Goal: Task Accomplishment & Management: Use online tool/utility

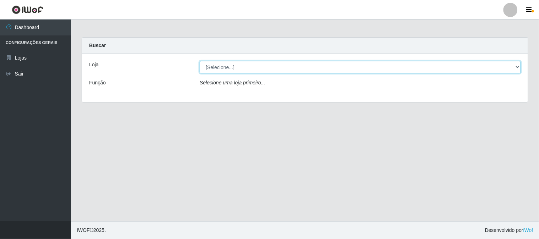
click at [232, 67] on select "[Selecione...] Rede Compras Supermercados - LOJA 1" at bounding box center [360, 67] width 321 height 12
select select "158"
click at [200, 61] on select "[Selecione...] Rede Compras Supermercados - LOJA 1" at bounding box center [360, 67] width 321 height 12
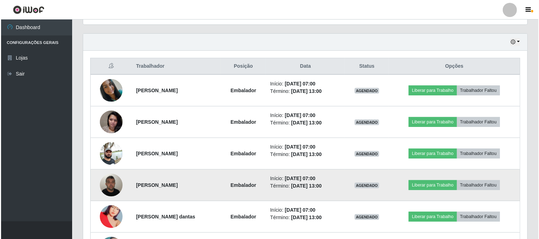
scroll to position [276, 0]
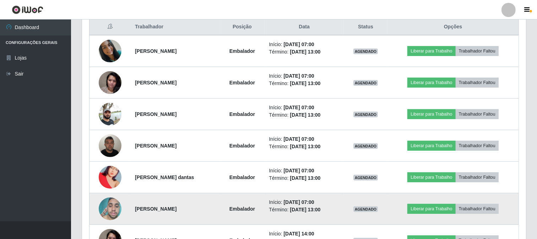
click at [104, 213] on img at bounding box center [110, 209] width 23 height 30
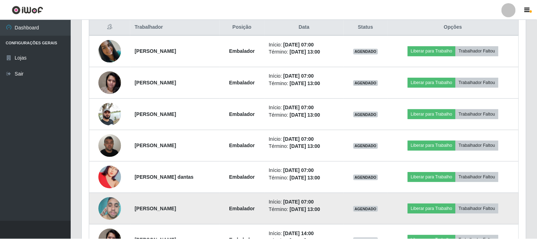
scroll to position [147, 439]
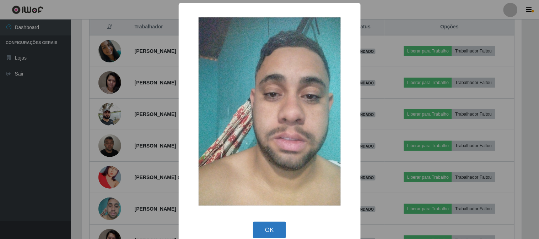
click at [258, 224] on button "OK" at bounding box center [269, 230] width 33 height 17
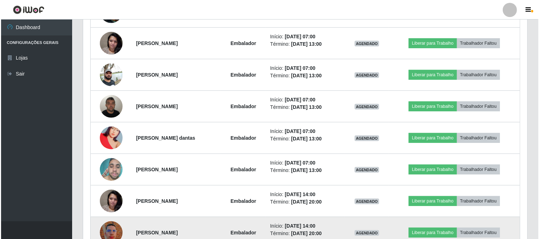
scroll to position [355, 0]
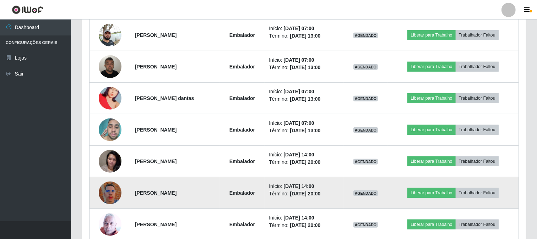
click at [108, 194] on img at bounding box center [110, 193] width 23 height 40
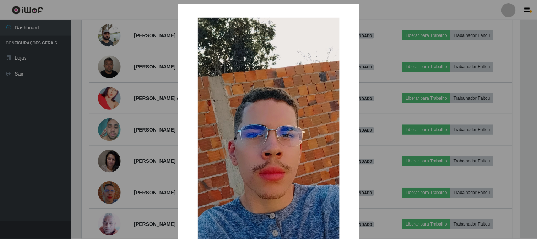
scroll to position [75, 0]
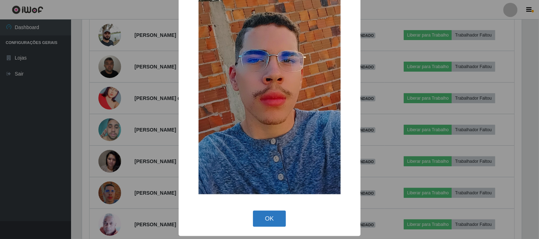
click at [258, 218] on button "OK" at bounding box center [269, 219] width 33 height 17
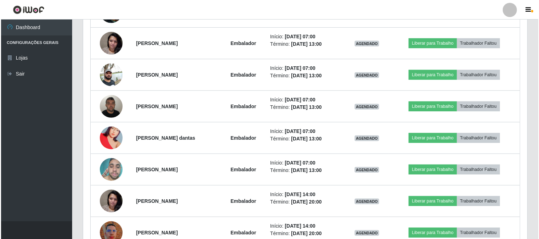
scroll to position [276, 0]
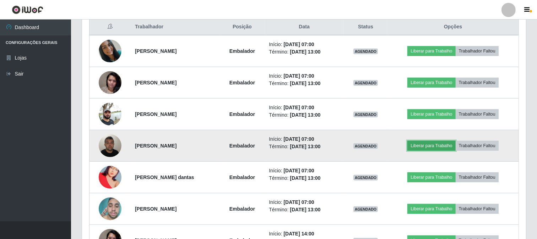
click at [423, 147] on button "Liberar para Trabalho" at bounding box center [431, 146] width 48 height 10
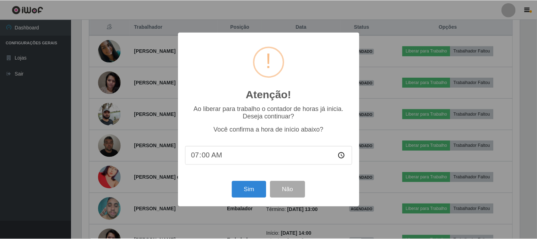
scroll to position [147, 439]
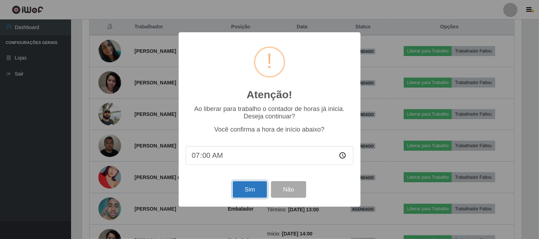
click at [251, 193] on button "Sim" at bounding box center [250, 189] width 34 height 17
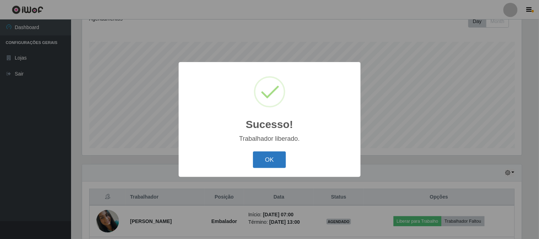
click at [263, 159] on button "OK" at bounding box center [269, 160] width 33 height 17
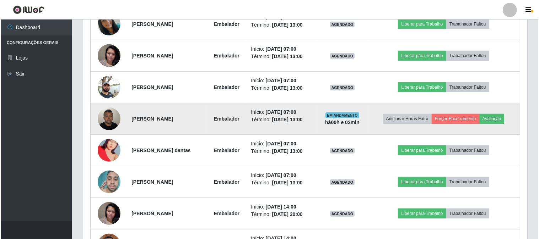
scroll to position [342, 0]
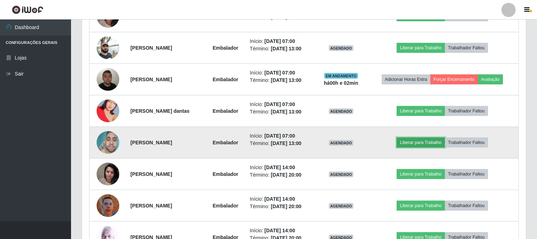
click at [409, 141] on button "Liberar para Trabalho" at bounding box center [421, 143] width 48 height 10
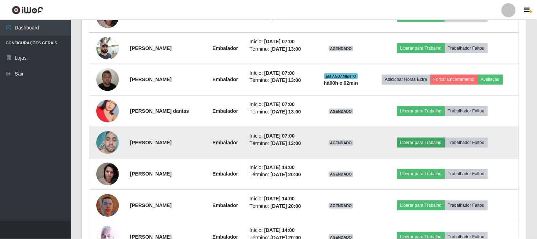
scroll to position [147, 439]
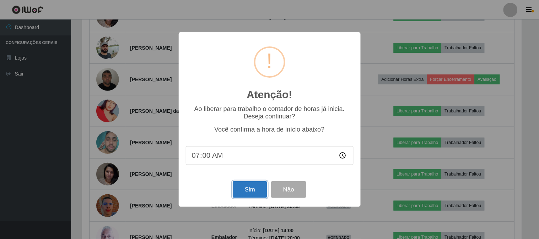
click at [241, 187] on button "Sim" at bounding box center [250, 189] width 34 height 17
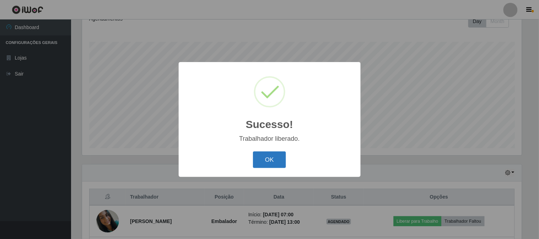
click at [275, 163] on button "OK" at bounding box center [269, 160] width 33 height 17
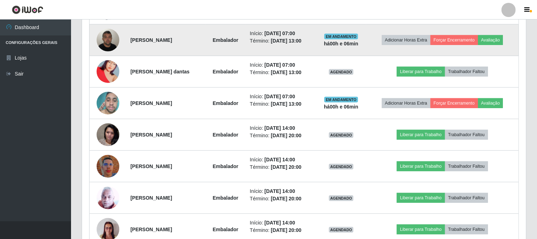
scroll to position [342, 0]
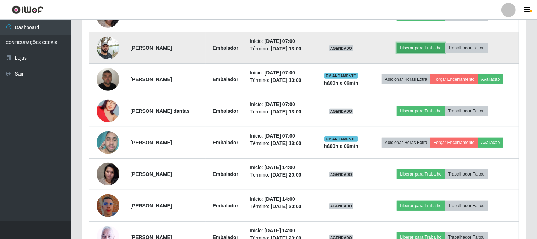
click at [413, 43] on button "Liberar para Trabalho" at bounding box center [421, 48] width 48 height 10
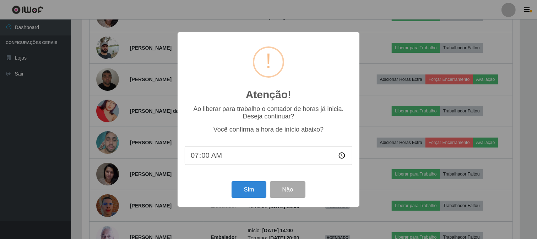
scroll to position [147, 439]
click at [246, 192] on button "Sim" at bounding box center [250, 189] width 34 height 17
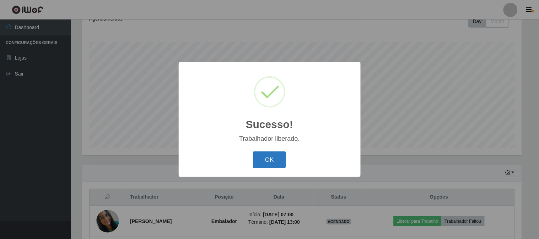
click at [256, 162] on button "OK" at bounding box center [269, 160] width 33 height 17
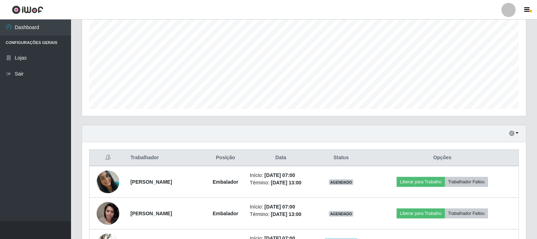
scroll to position [185, 0]
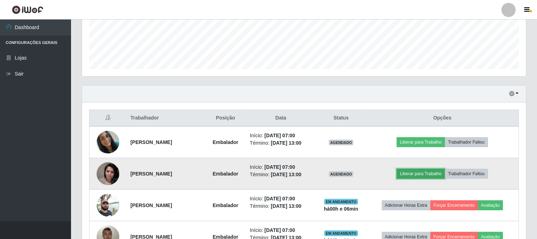
click at [433, 173] on button "Liberar para Trabalho" at bounding box center [421, 174] width 48 height 10
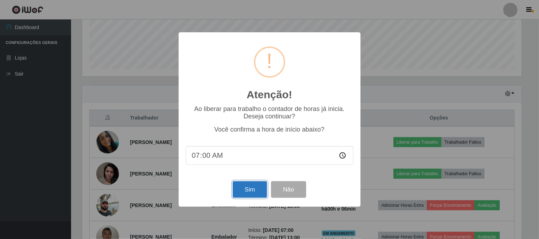
click at [246, 187] on button "Sim" at bounding box center [250, 189] width 34 height 17
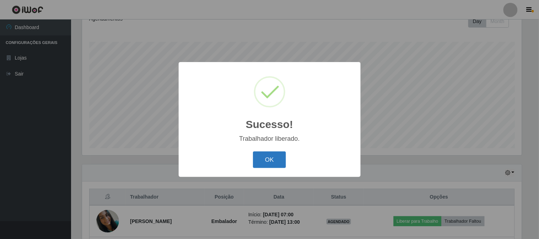
click at [272, 162] on button "OK" at bounding box center [269, 160] width 33 height 17
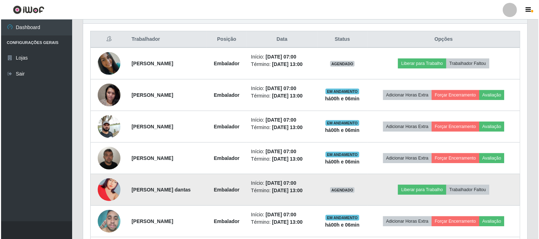
scroll to position [224, 0]
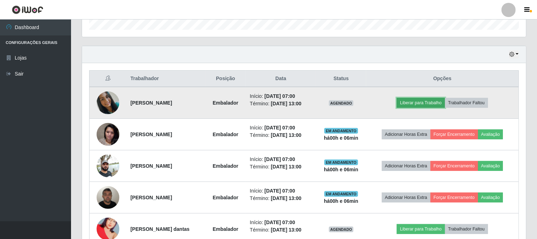
click at [413, 104] on button "Liberar para Trabalho" at bounding box center [421, 103] width 48 height 10
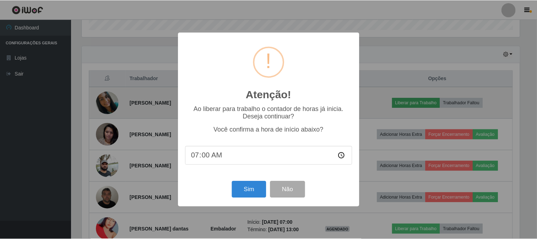
scroll to position [147, 439]
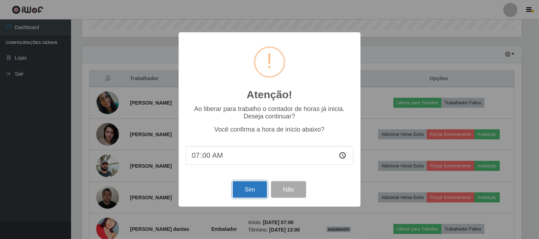
click at [245, 190] on button "Sim" at bounding box center [250, 189] width 34 height 17
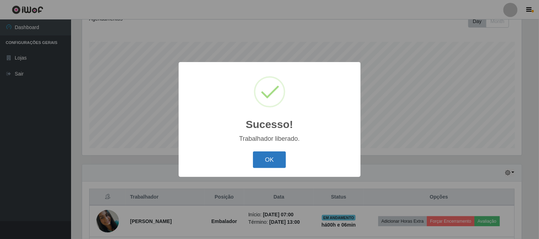
click at [271, 157] on button "OK" at bounding box center [269, 160] width 33 height 17
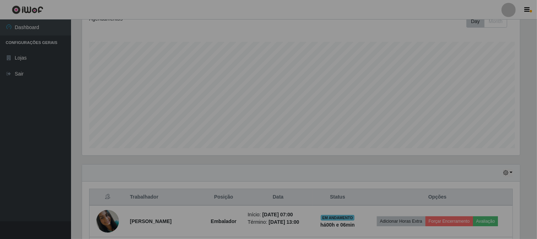
scroll to position [0, 0]
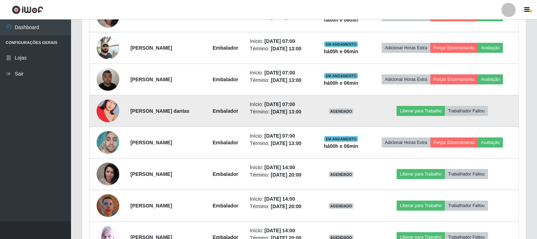
click at [104, 111] on img at bounding box center [108, 111] width 23 height 40
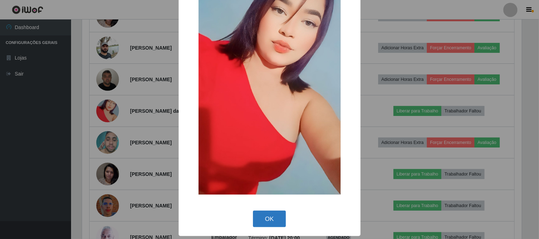
click at [265, 224] on button "OK" at bounding box center [269, 219] width 33 height 17
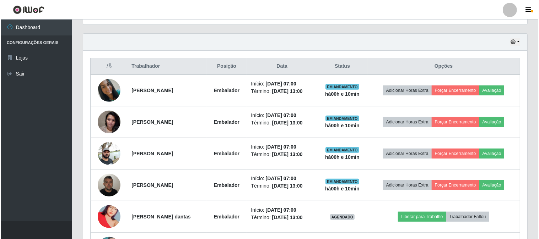
scroll to position [276, 0]
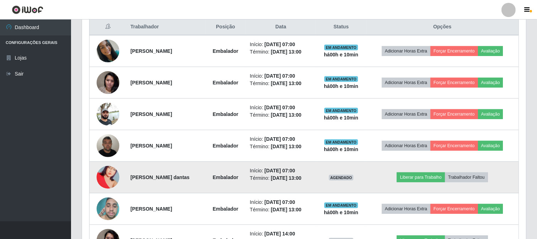
click at [104, 179] on img at bounding box center [108, 177] width 23 height 40
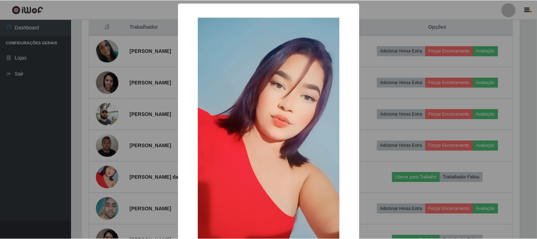
scroll to position [75, 0]
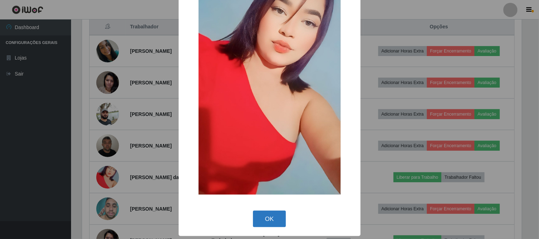
click at [272, 219] on button "OK" at bounding box center [269, 219] width 33 height 17
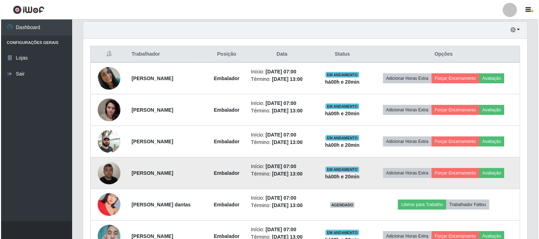
scroll to position [288, 0]
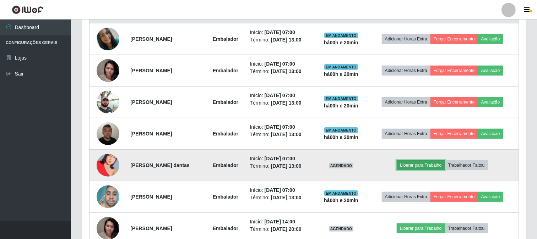
click at [423, 167] on button "Liberar para Trabalho" at bounding box center [421, 165] width 48 height 10
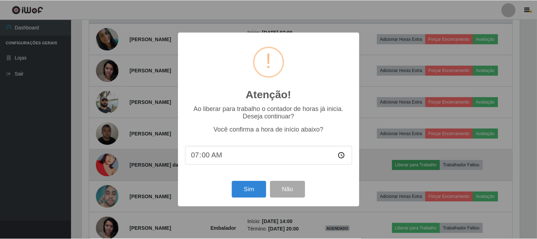
scroll to position [147, 439]
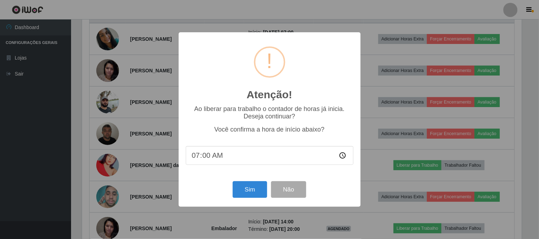
click at [206, 154] on input "07:00" at bounding box center [270, 155] width 168 height 19
type input "07:20"
click at [253, 187] on button "Sim" at bounding box center [250, 189] width 34 height 17
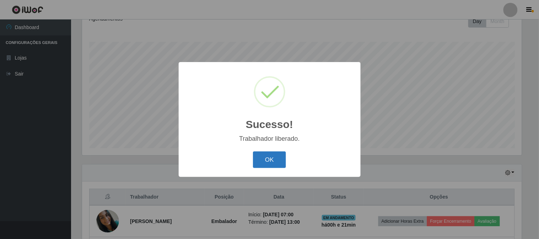
click at [272, 157] on button "OK" at bounding box center [269, 160] width 33 height 17
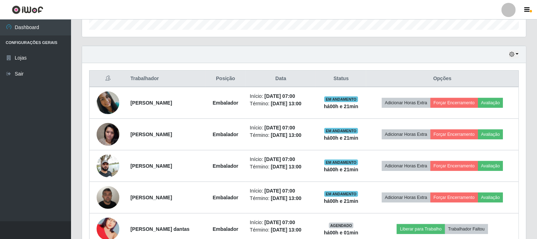
scroll to position [263, 0]
